Goal: Task Accomplishment & Management: Manage account settings

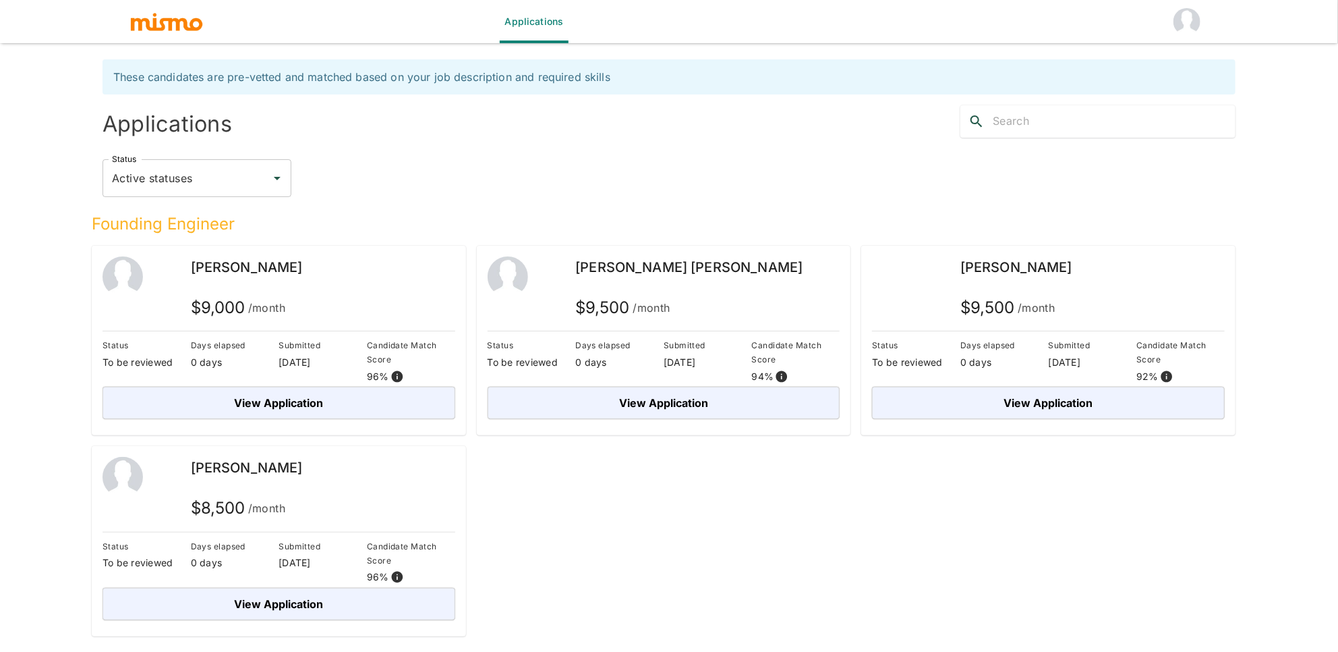
click at [1187, 26] on img "account of current user" at bounding box center [1187, 21] width 27 height 27
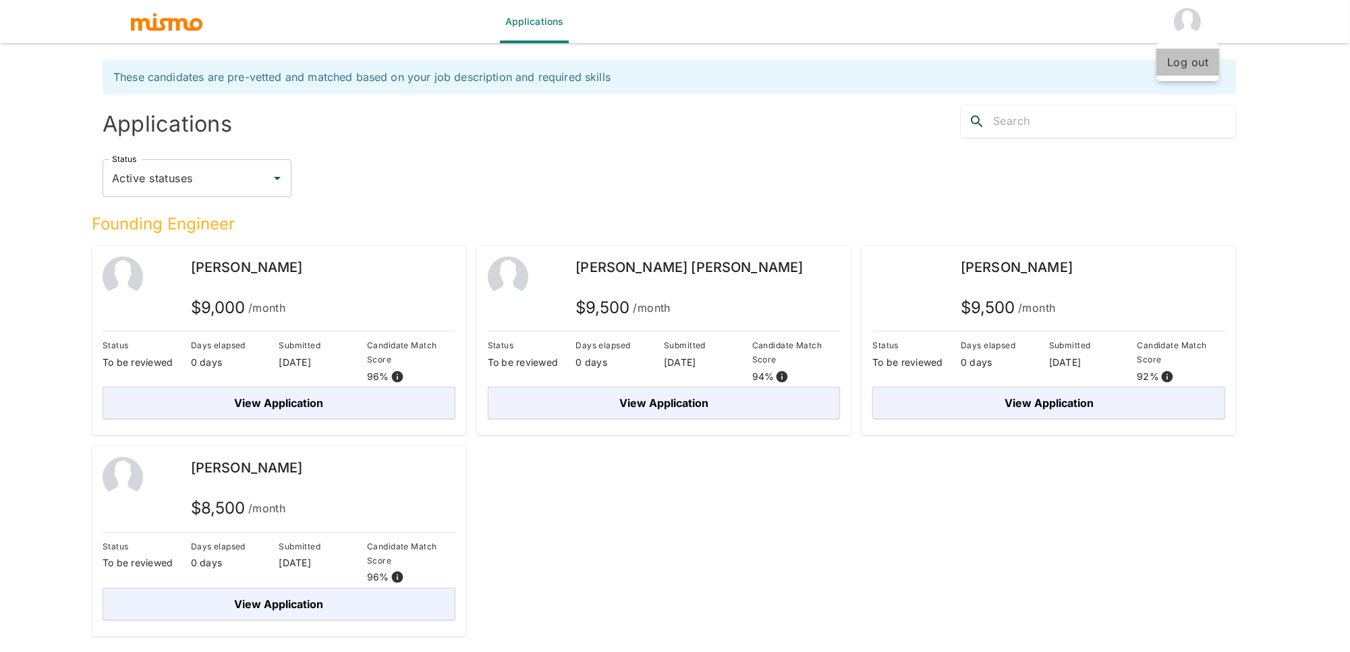
click at [1176, 71] on li "Log out" at bounding box center [1187, 62] width 63 height 27
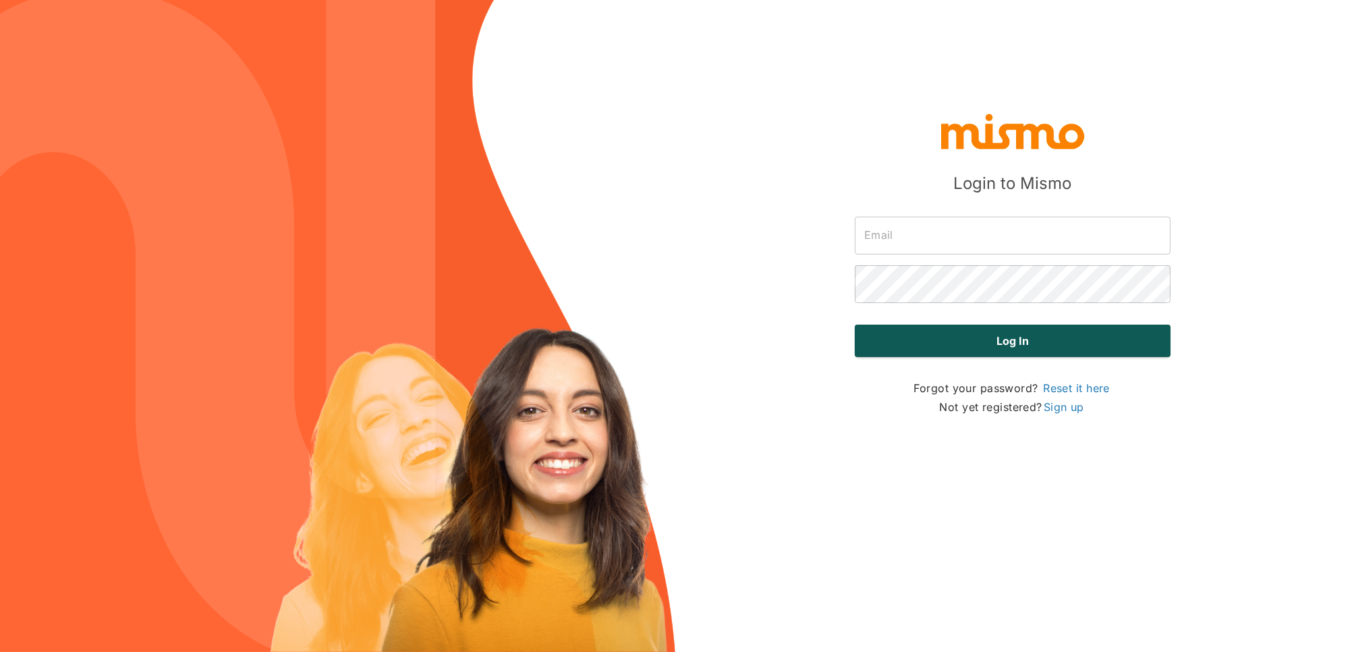
type input "[PERSON_NAME][EMAIL_ADDRESS][DOMAIN_NAME]"
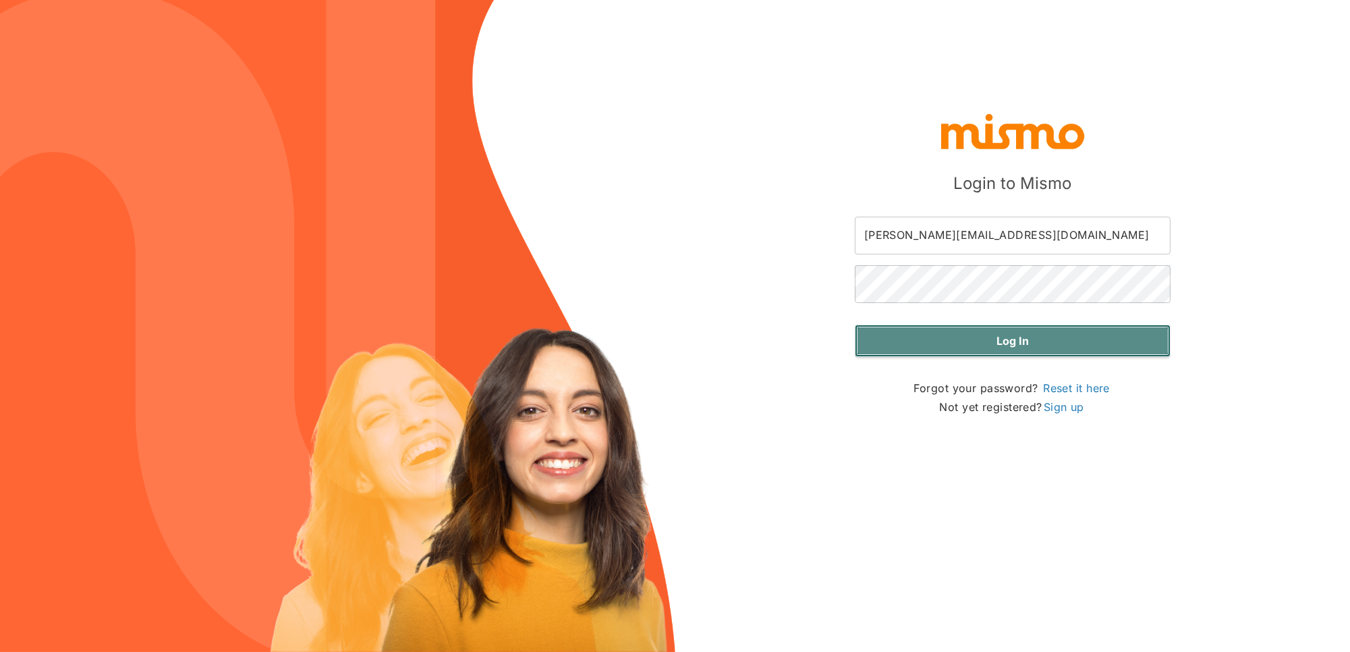
click at [1027, 343] on button "Log in" at bounding box center [1013, 340] width 316 height 32
